Goal: Use online tool/utility: Utilize a website feature to perform a specific function

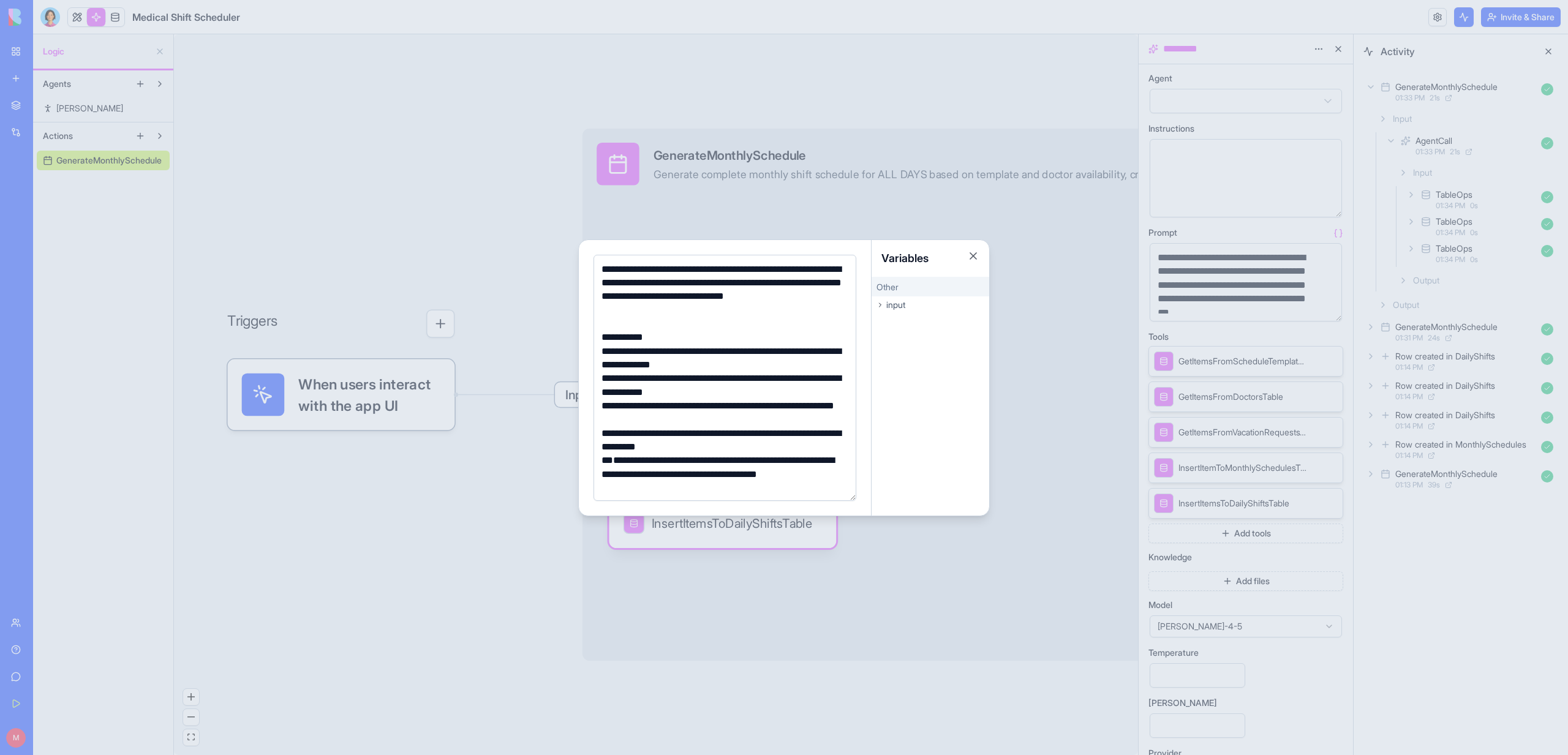
click at [499, 67] on div at bounding box center [784, 378] width 1568 height 755
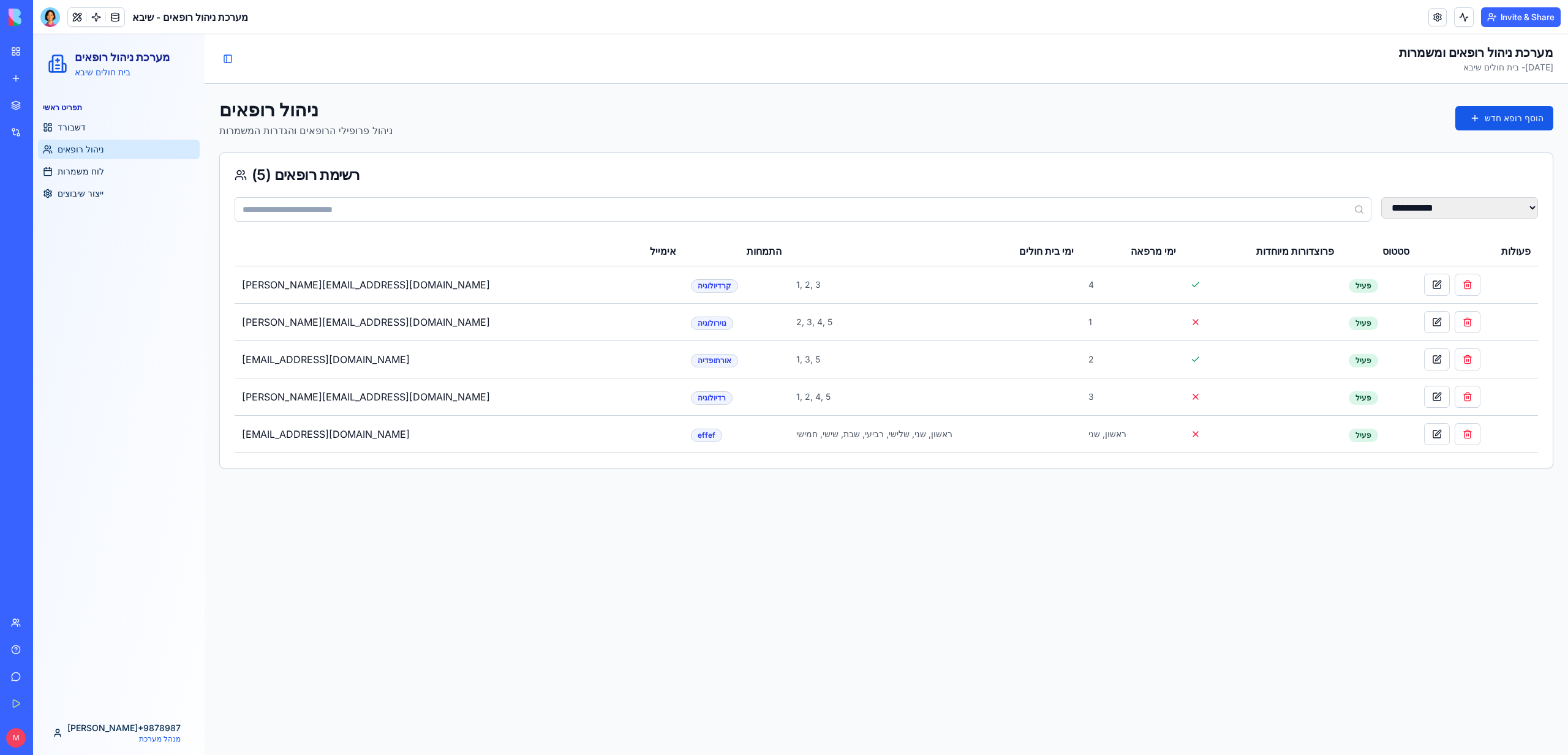
click at [13, 52] on link "My Workspace" at bounding box center [28, 51] width 49 height 25
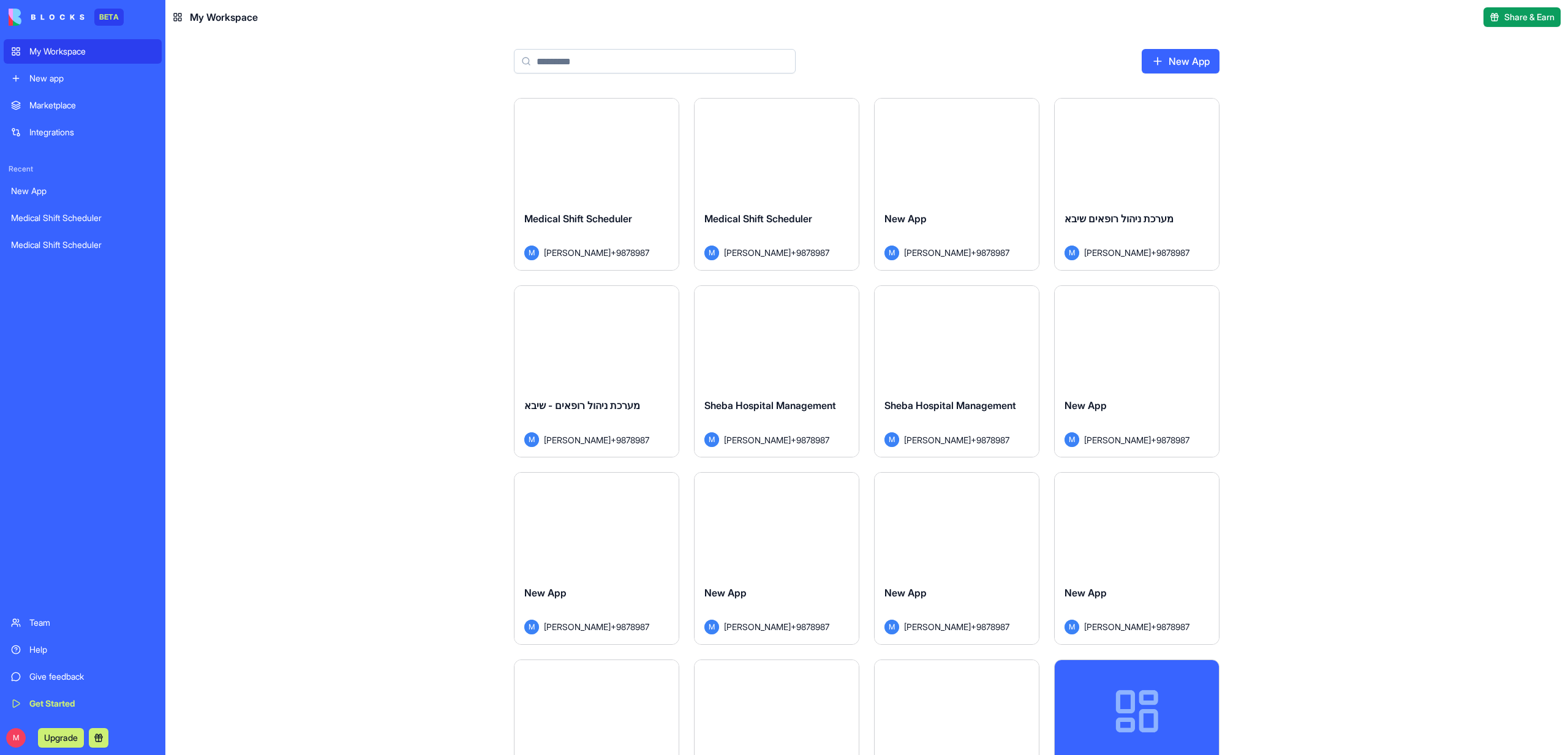
click at [41, 103] on div "Marketplace" at bounding box center [92, 105] width 125 height 12
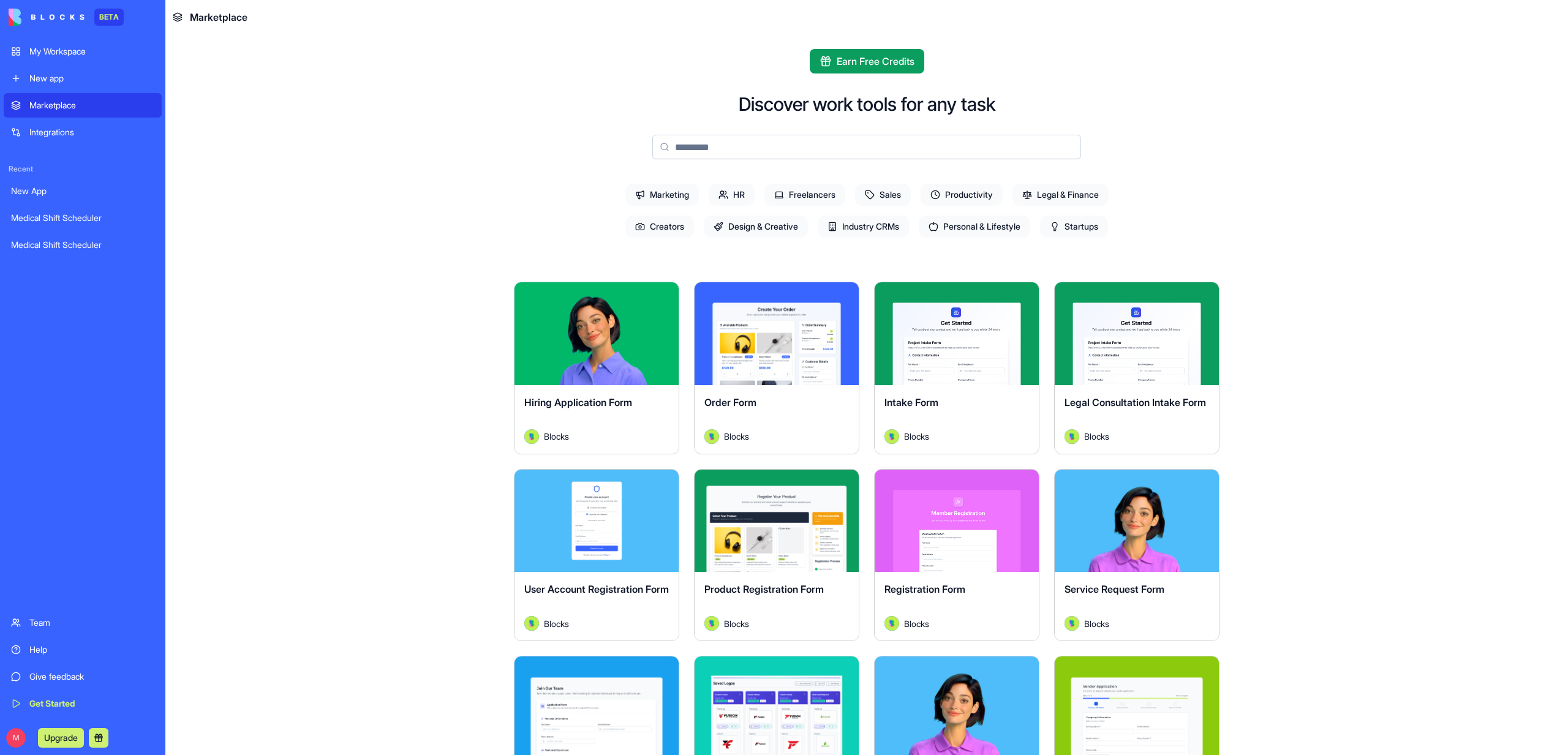
click at [710, 150] on input at bounding box center [866, 147] width 429 height 25
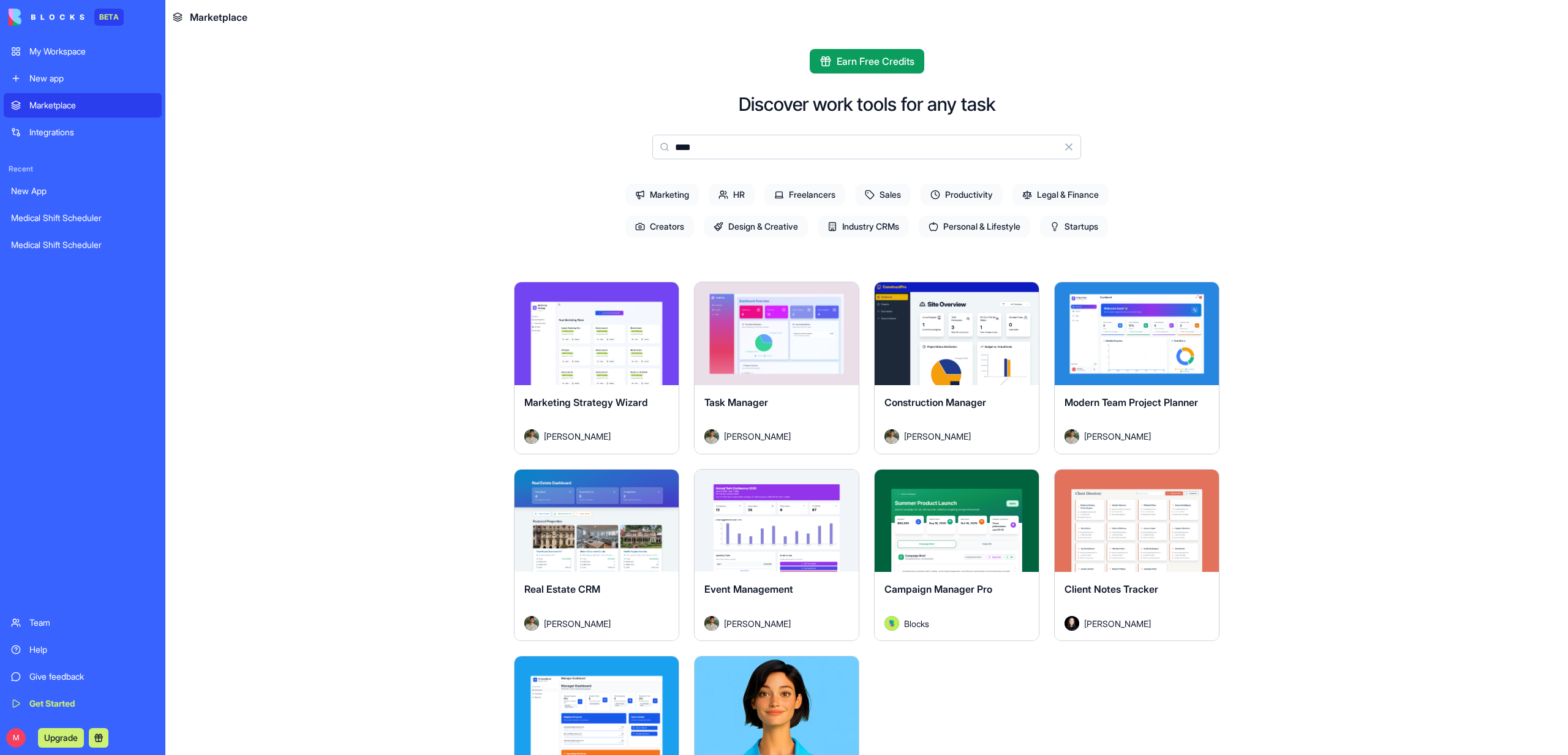
type input "****"
click at [765, 400] on div "Explore Marketing Strategy Wizard [PERSON_NAME] Explore Task Manager [PERSON_NA…" at bounding box center [866, 597] width 706 height 632
click at [765, 345] on button "Explore" at bounding box center [777, 334] width 92 height 25
click at [763, 332] on button "Explore" at bounding box center [777, 334] width 92 height 25
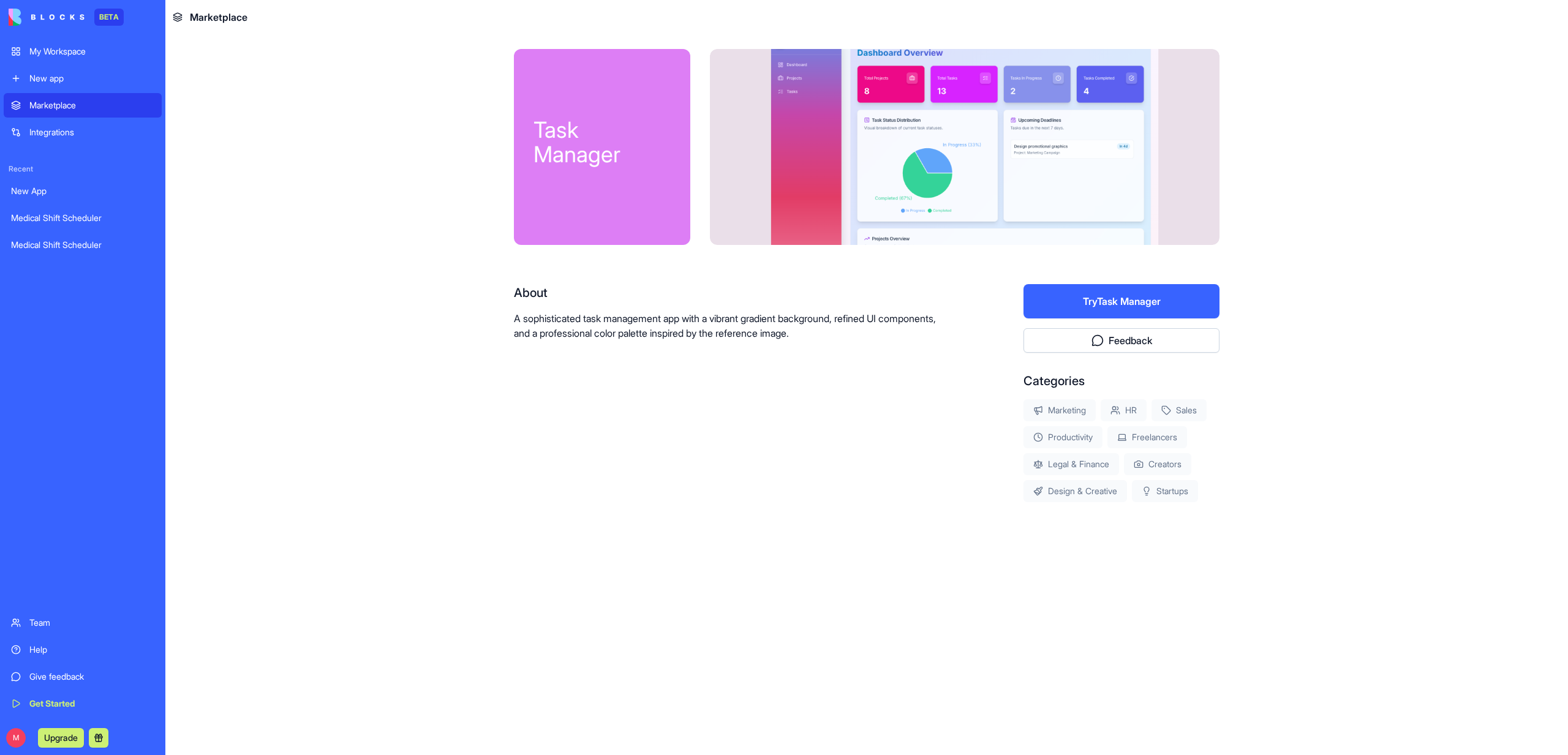
click at [1068, 300] on button "Try Task Manager" at bounding box center [1121, 301] width 196 height 34
